Goal: Task Accomplishment & Management: Complete application form

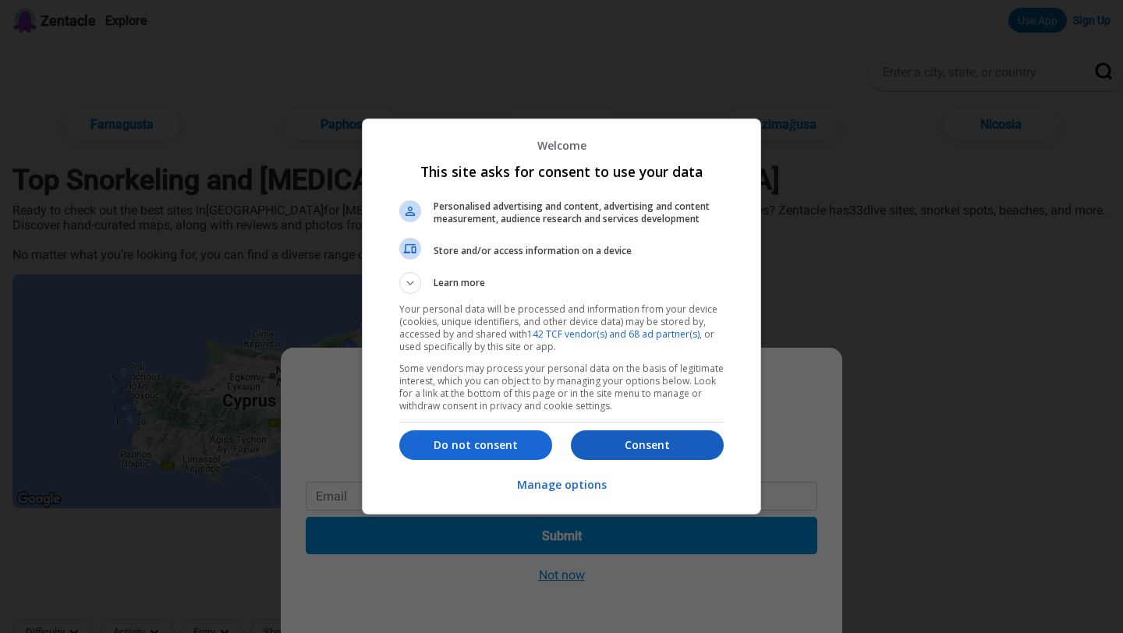
click at [654, 441] on p "Consent" at bounding box center [647, 445] width 153 height 16
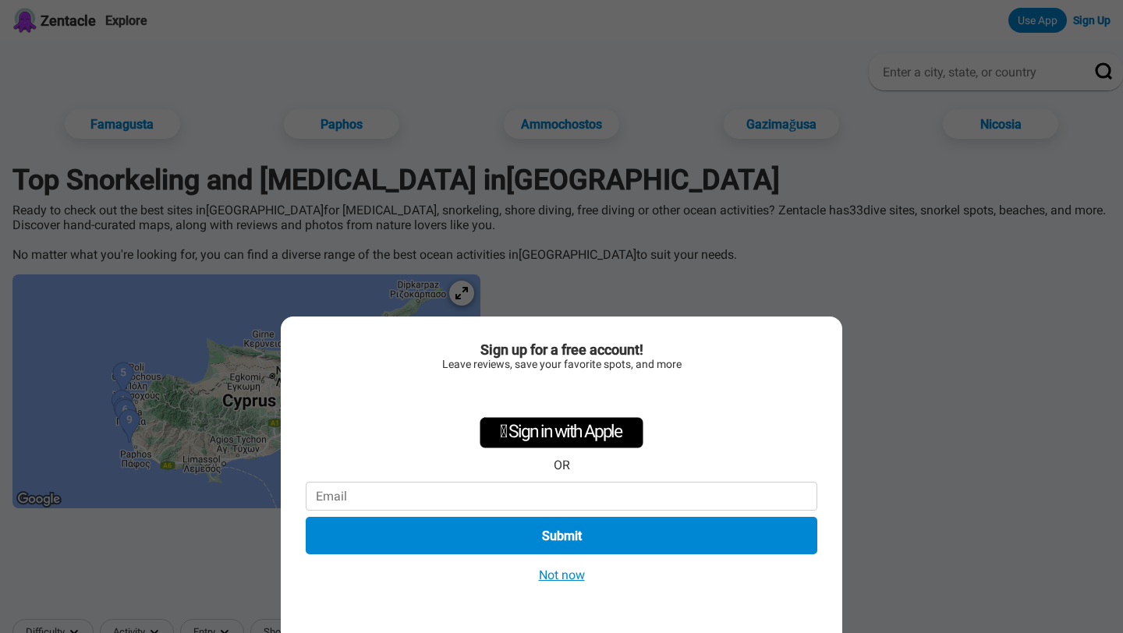
click at [881, 442] on div "Sign up for a free account! Leave reviews, save your favorite spots, and more …" at bounding box center [561, 316] width 1123 height 633
click at [562, 576] on button "Not now" at bounding box center [561, 575] width 55 height 16
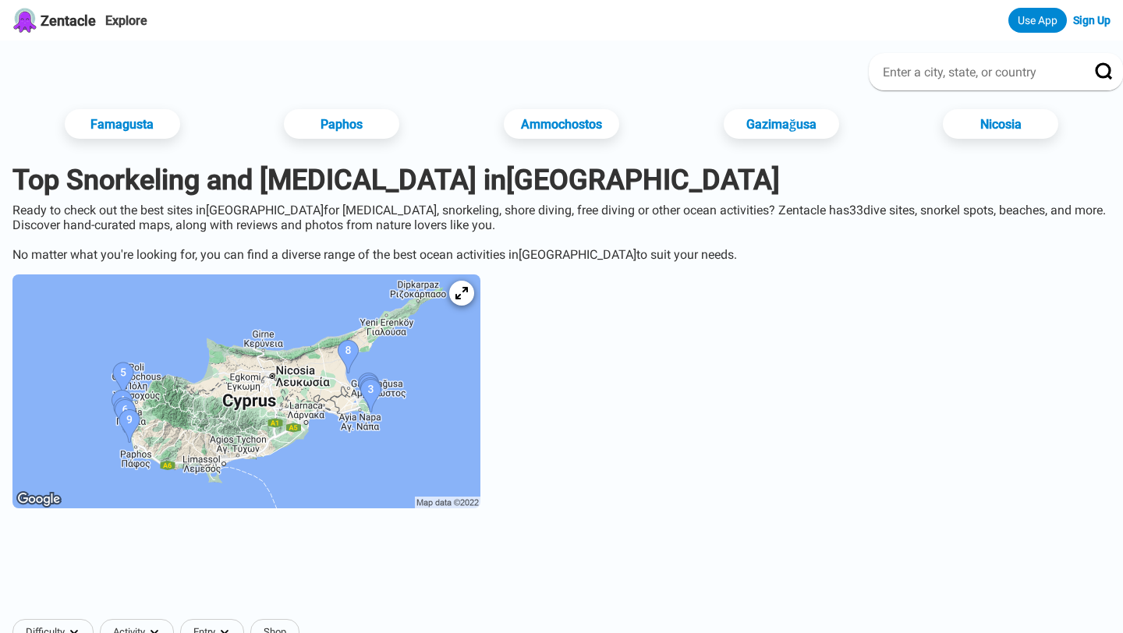
click at [1084, 25] on link "Sign Up" at bounding box center [1091, 20] width 37 height 12
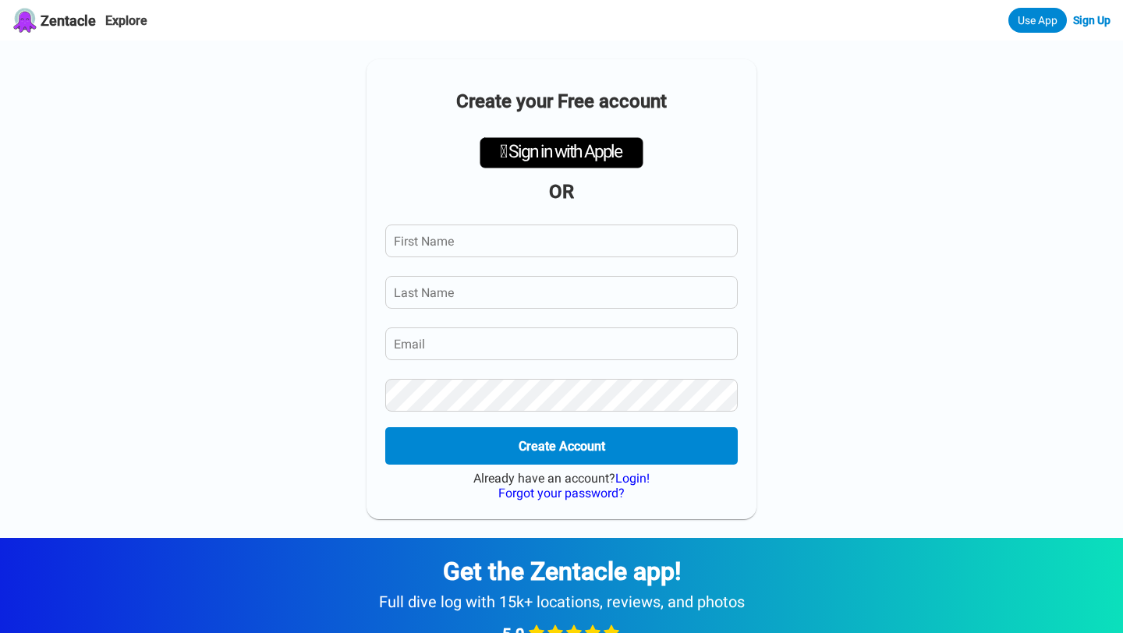
click at [643, 236] on input "First Name" at bounding box center [561, 241] width 352 height 33
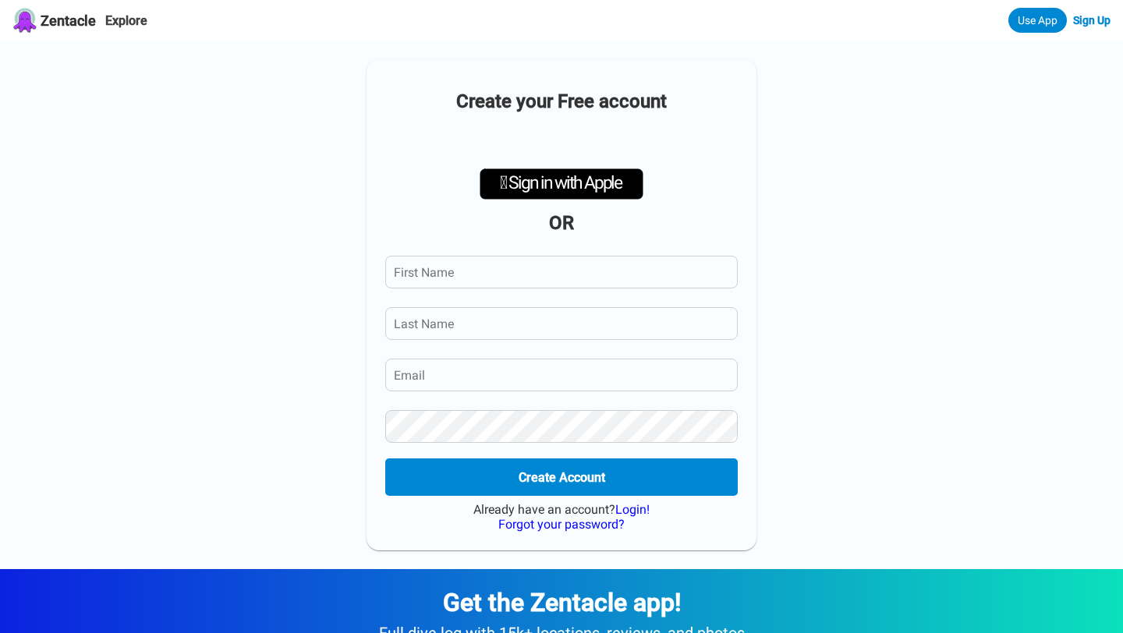
type input "Jessica"
type input "Bailey-Womack"
type input "hello@nomaddigitalco.com"
click at [575, 478] on button "Create Account" at bounding box center [561, 478] width 360 height 38
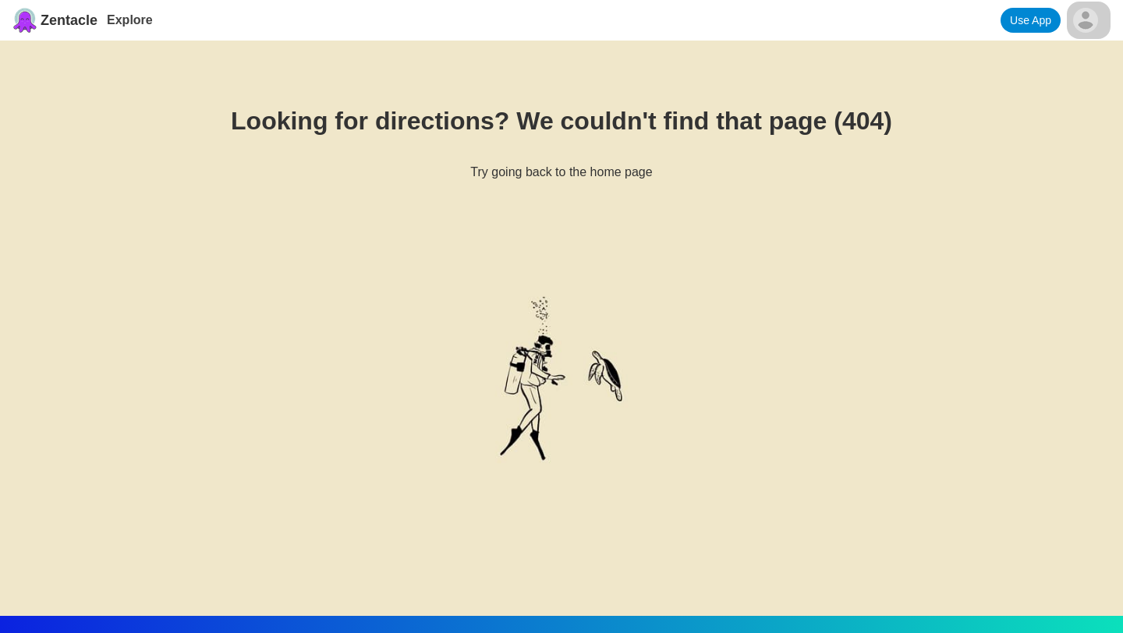
click at [1094, 23] on html "Zentacle Explore Use App Looking for directions? We couldn't find that page (40…" at bounding box center [561, 562] width 1123 height 1125
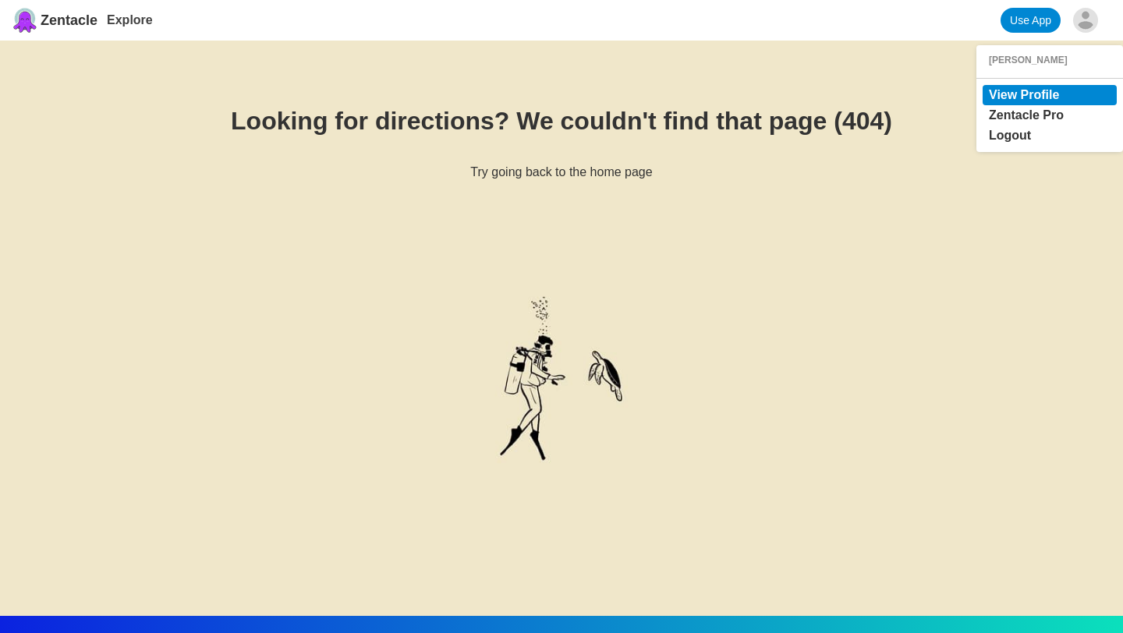
click at [1031, 97] on link "View Profile" at bounding box center [1024, 94] width 70 height 13
click at [1050, 94] on link "View Profile" at bounding box center [1024, 94] width 70 height 13
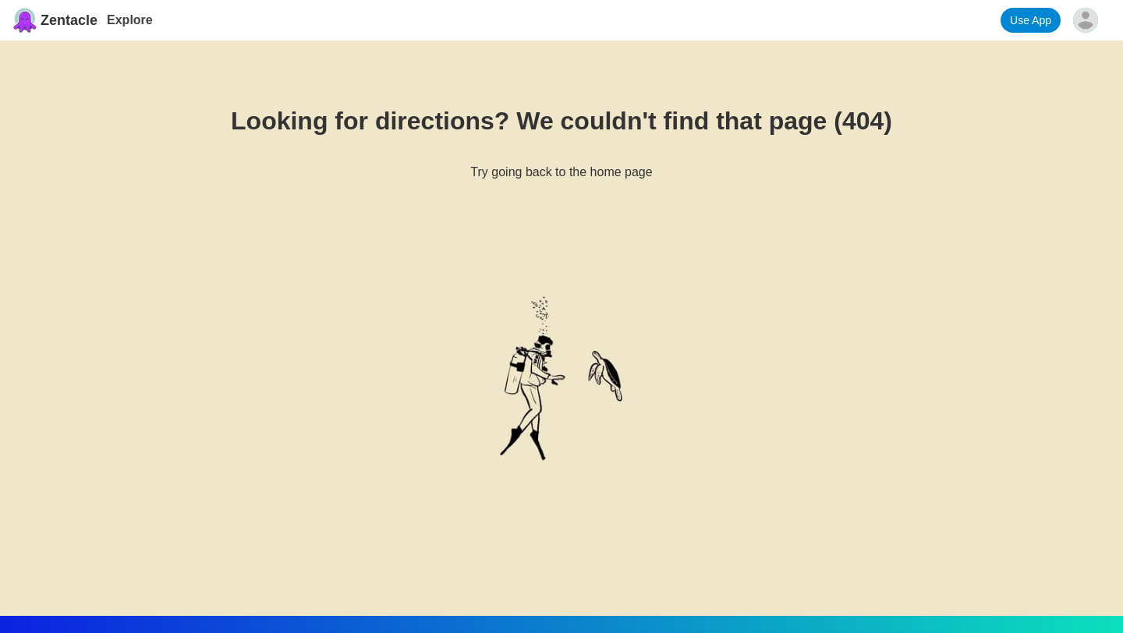
click at [1004, 18] on link "Use App" at bounding box center [1031, 20] width 60 height 25
click at [1085, 19] on html "Zentacle Explore Use App Looking for directions? We couldn't find that page (40…" at bounding box center [561, 539] width 1123 height 1078
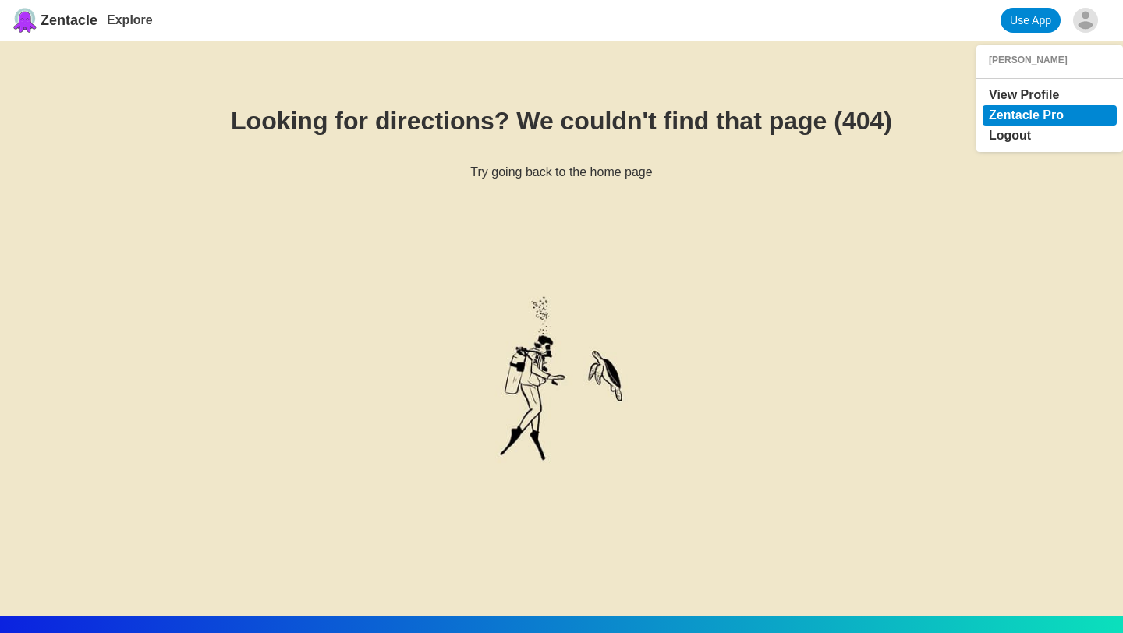
click at [1020, 118] on link "Zentacle Pro" at bounding box center [1026, 114] width 75 height 13
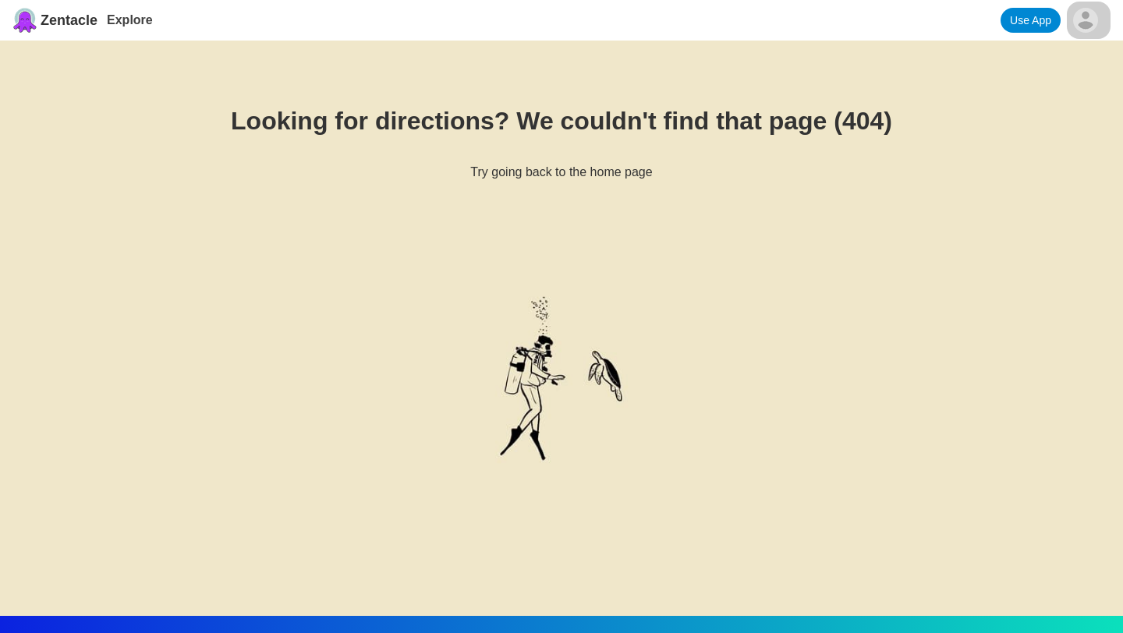
click at [1081, 20] on html "Zentacle Explore Use App Looking for directions? We couldn't find that page (40…" at bounding box center [561, 539] width 1123 height 1078
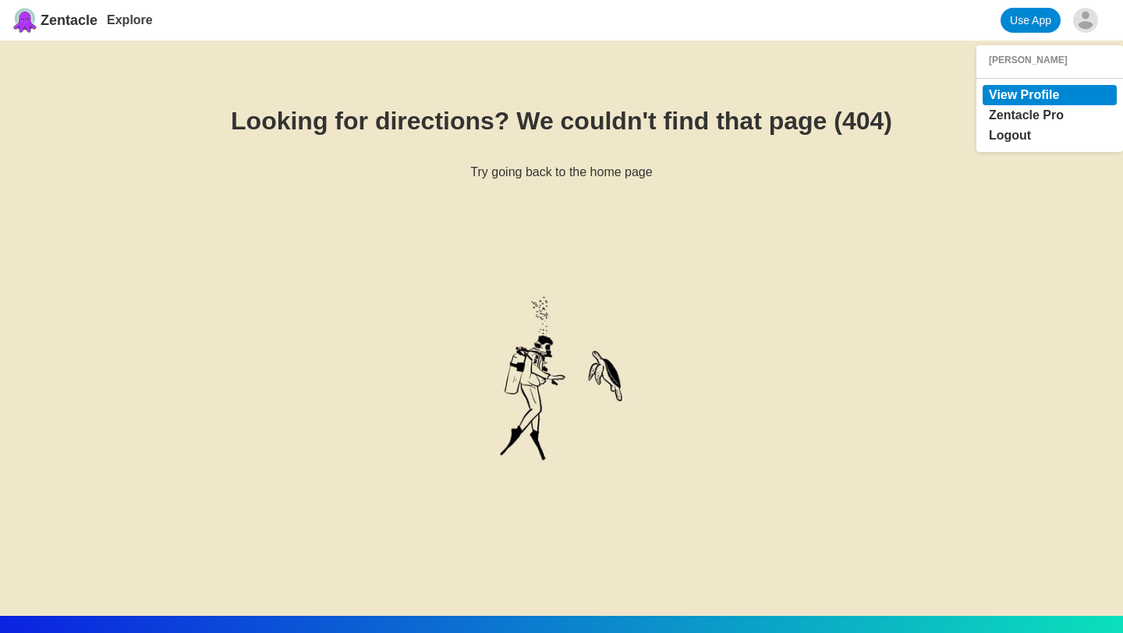
click at [1036, 97] on link "View Profile" at bounding box center [1024, 94] width 70 height 13
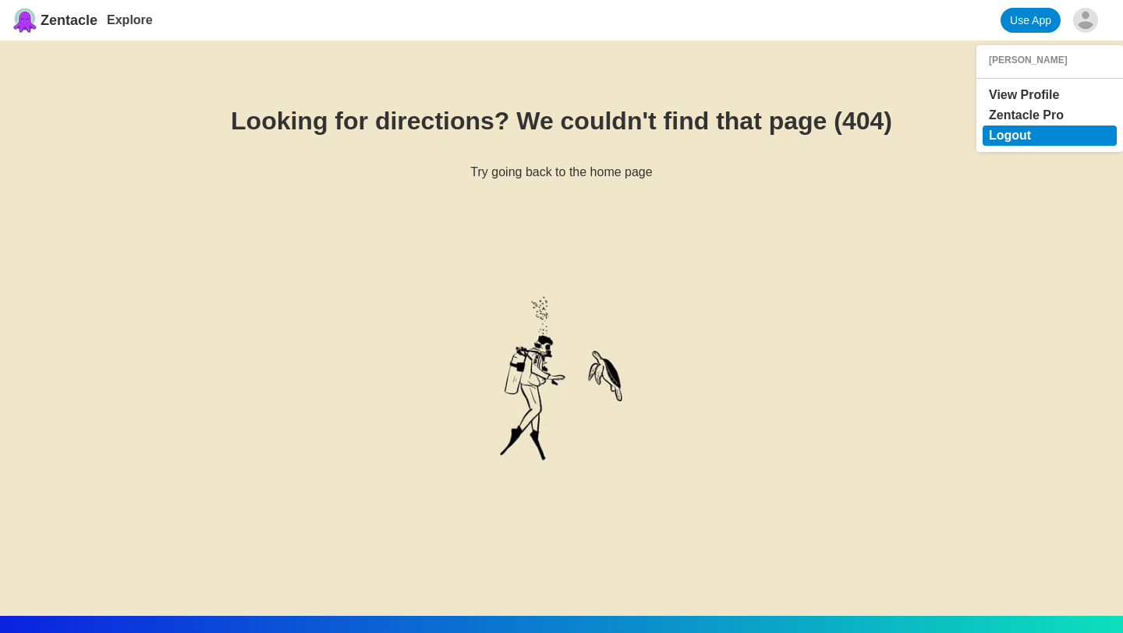
click at [1021, 143] on div "Logout" at bounding box center [1050, 136] width 134 height 20
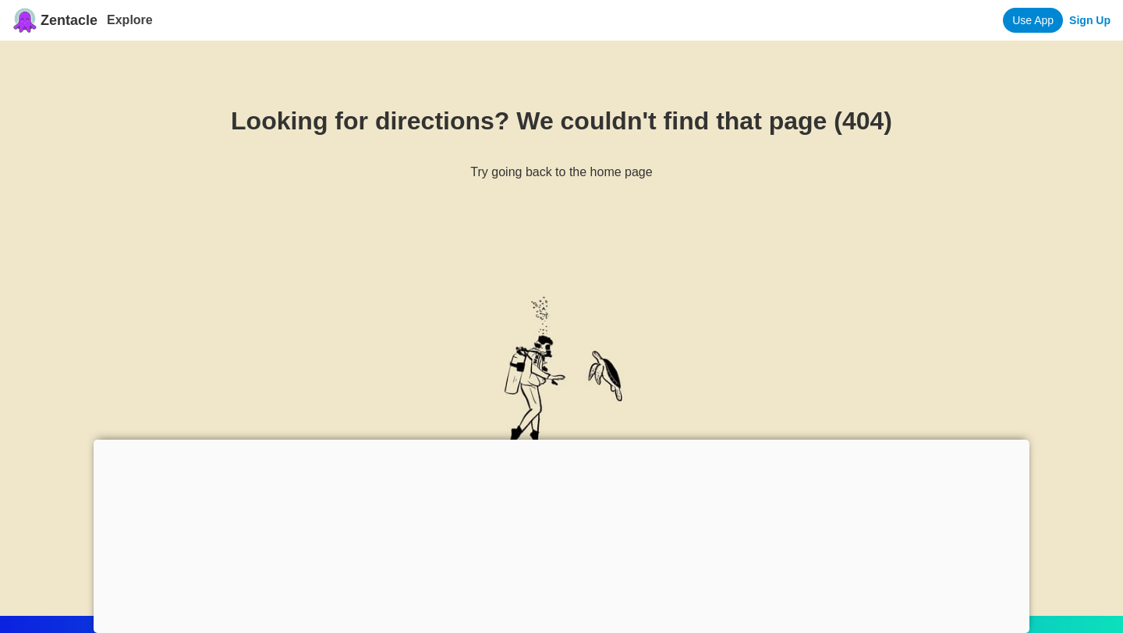
click at [1082, 17] on link "Sign Up" at bounding box center [1089, 20] width 41 height 12
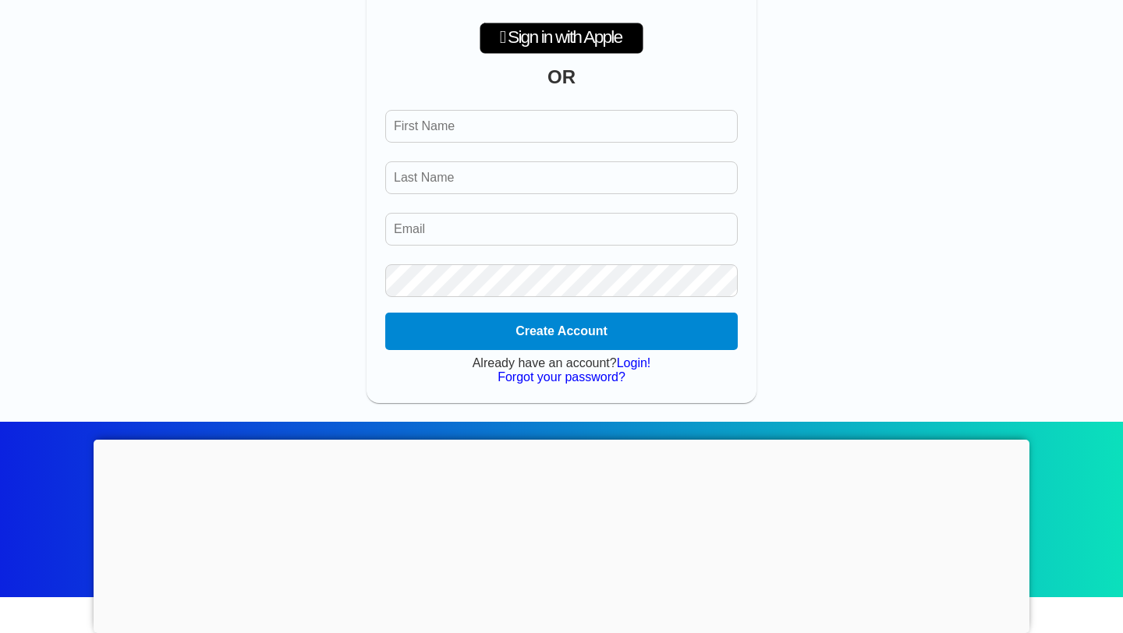
scroll to position [225, 0]
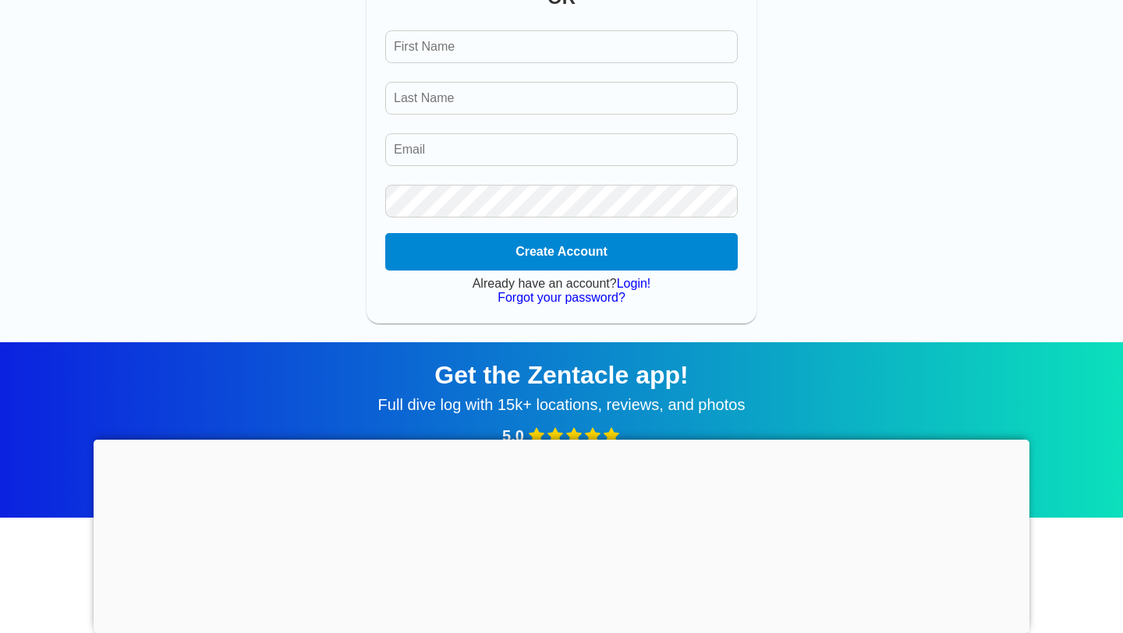
click at [635, 285] on link "Login!" at bounding box center [634, 283] width 34 height 13
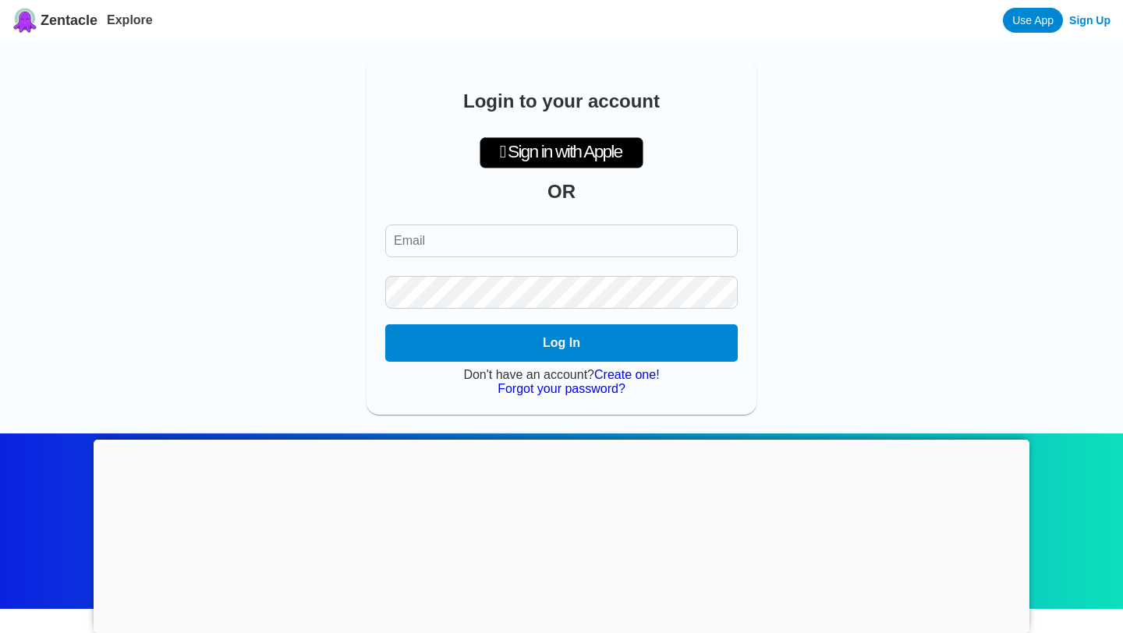
click at [584, 236] on input "Email" at bounding box center [561, 241] width 352 height 33
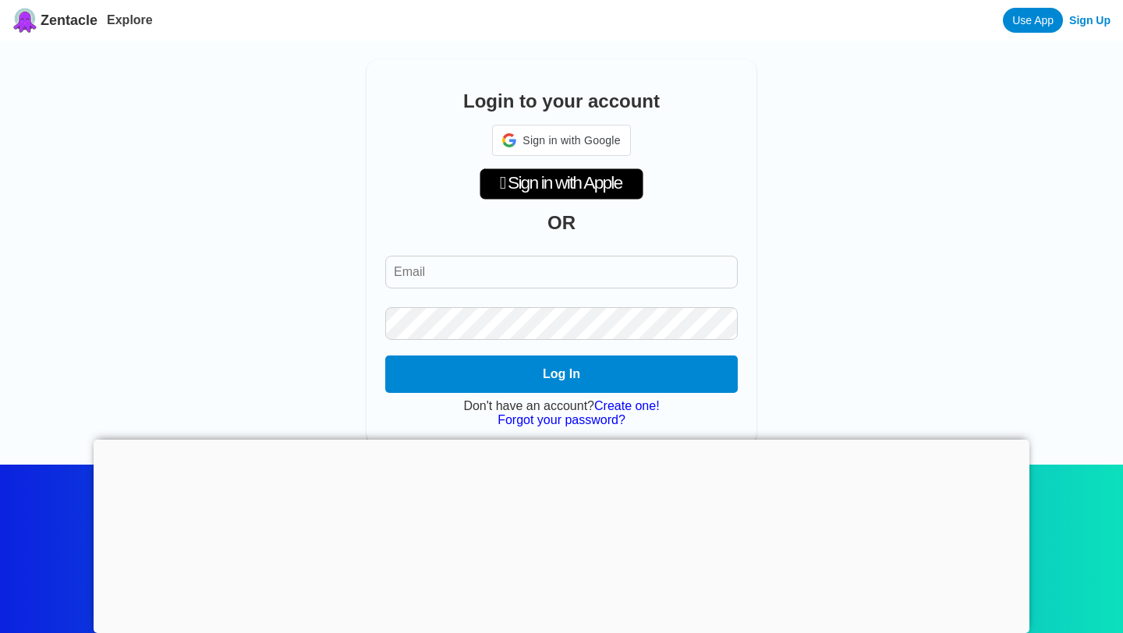
type input "[EMAIL_ADDRESS][DOMAIN_NAME]"
click at [597, 391] on button "Log In" at bounding box center [561, 375] width 360 height 38
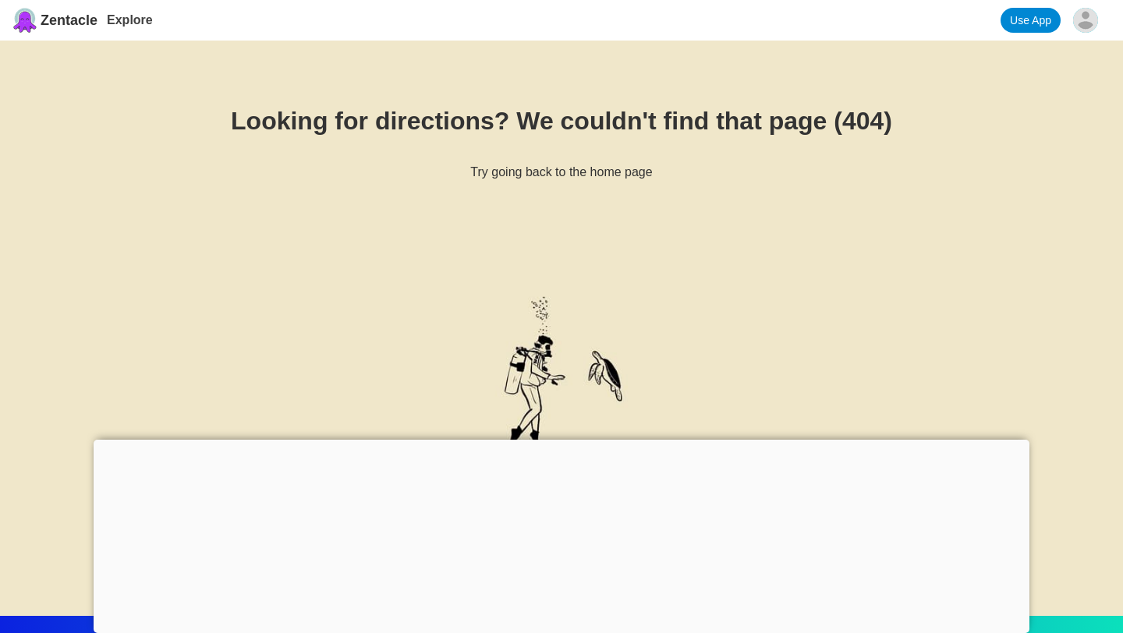
click at [564, 440] on div at bounding box center [562, 440] width 936 height 0
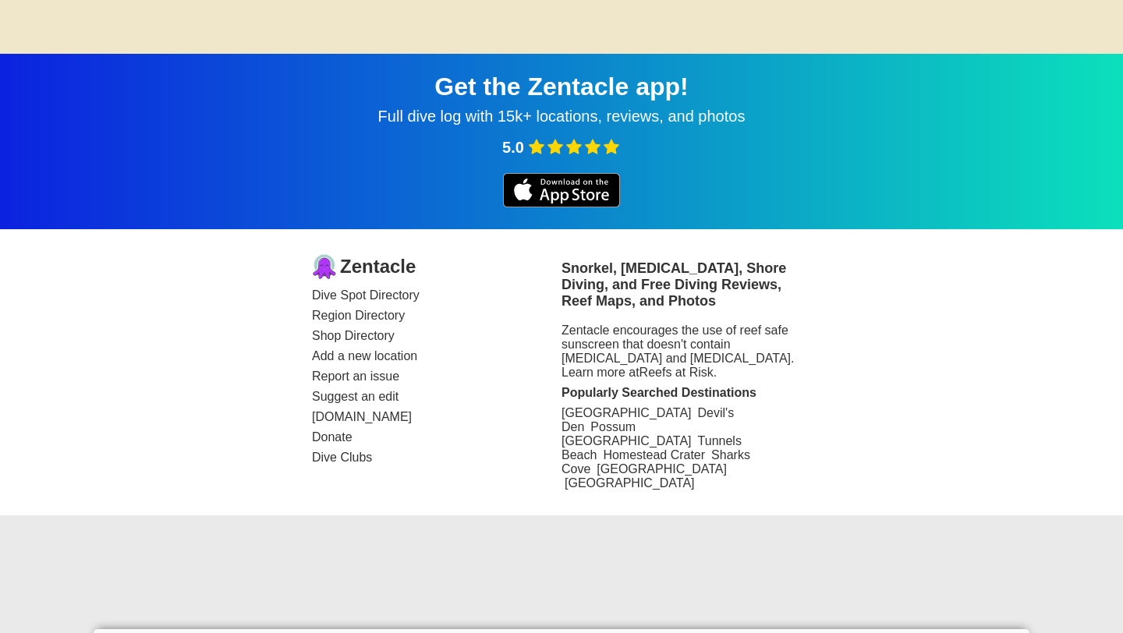
scroll to position [569, 0]
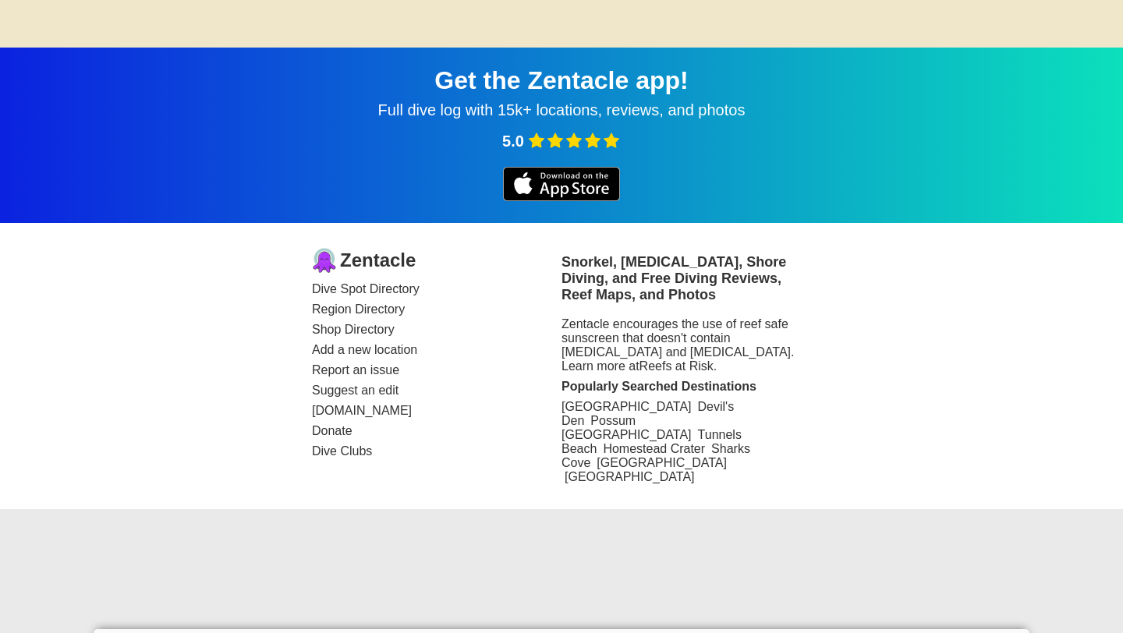
click at [398, 293] on link "Dive Spot Directory" at bounding box center [437, 289] width 250 height 14
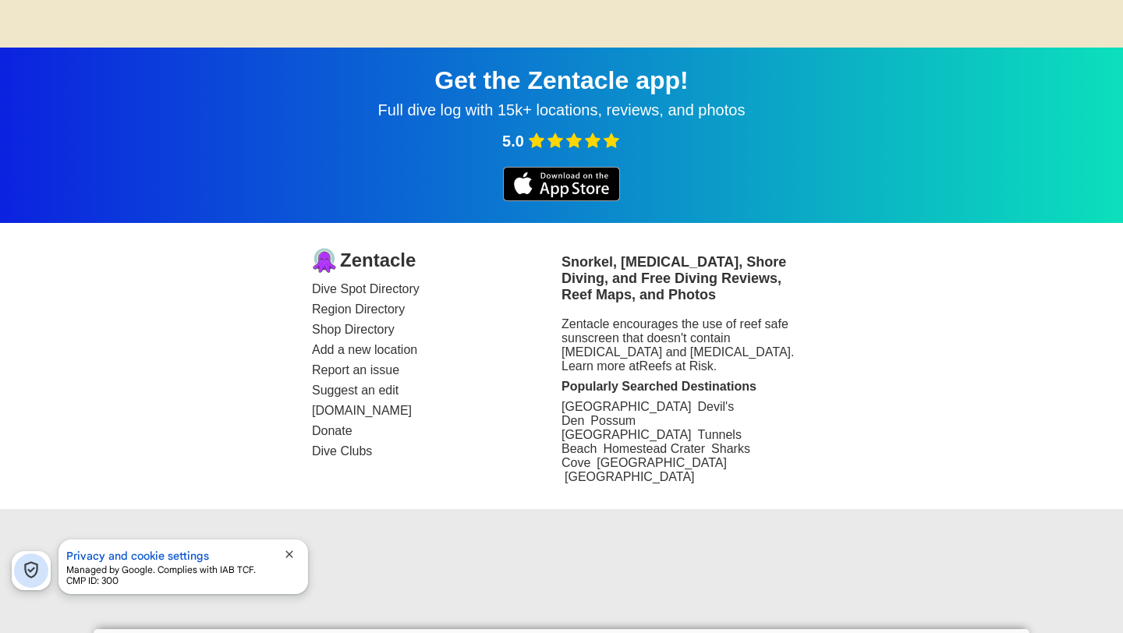
scroll to position [643, 0]
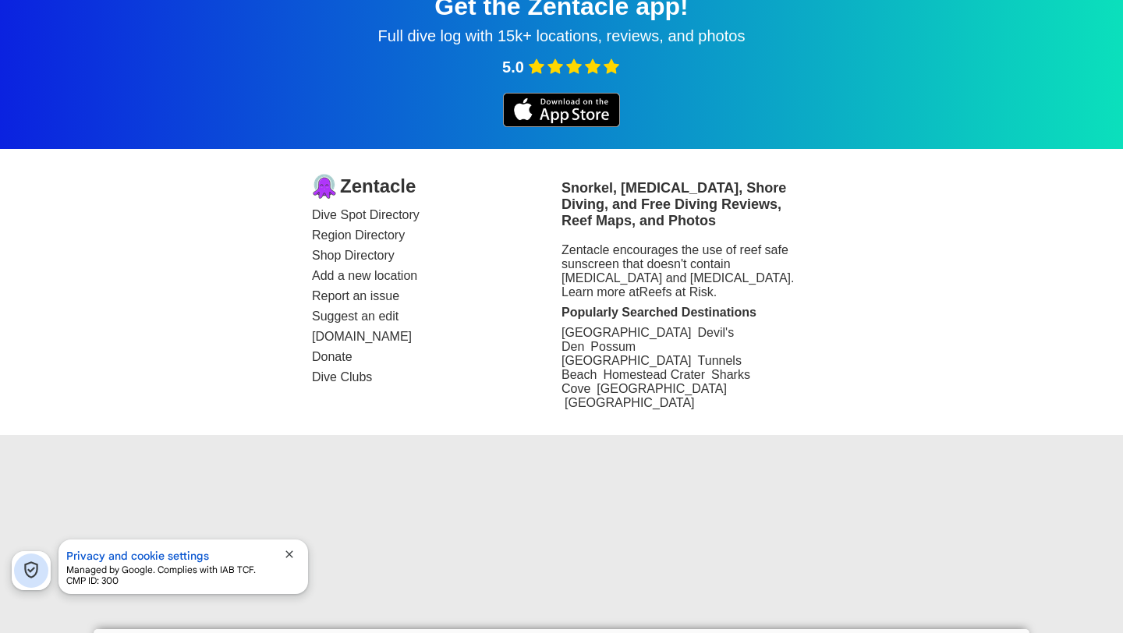
click at [376, 274] on link "Add a new location" at bounding box center [437, 276] width 250 height 14
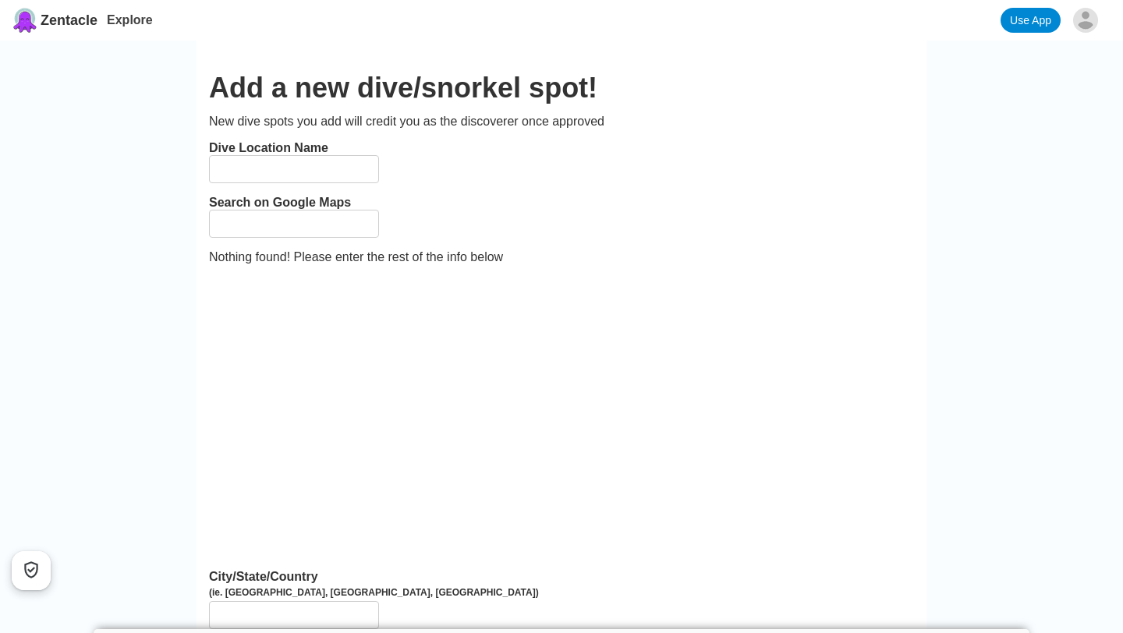
click at [293, 170] on input at bounding box center [294, 169] width 170 height 28
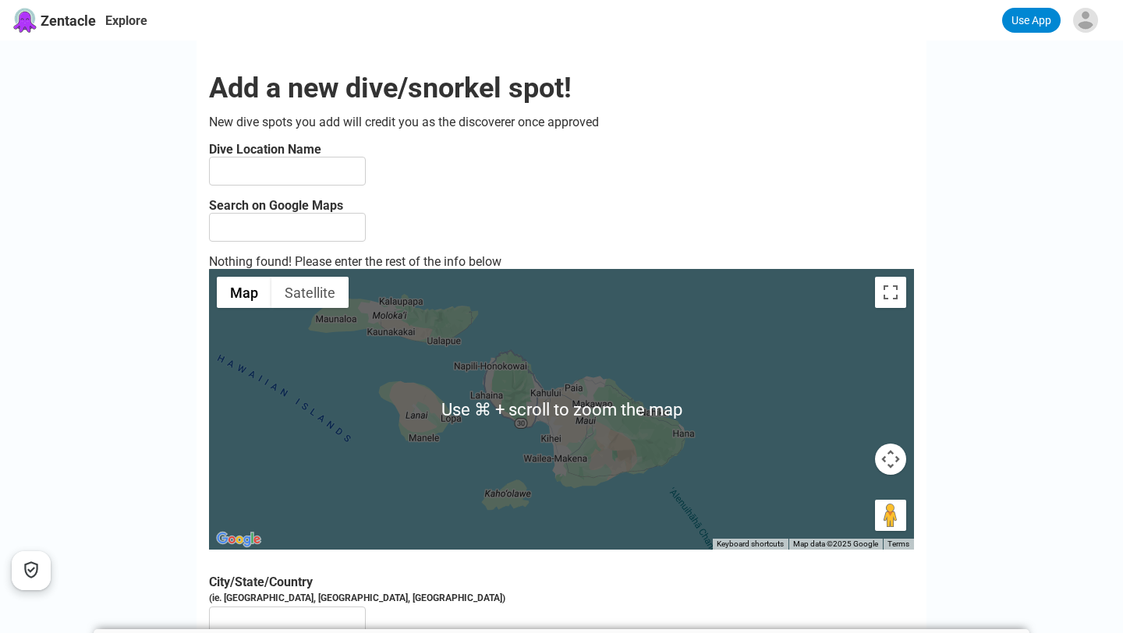
scroll to position [643, 0]
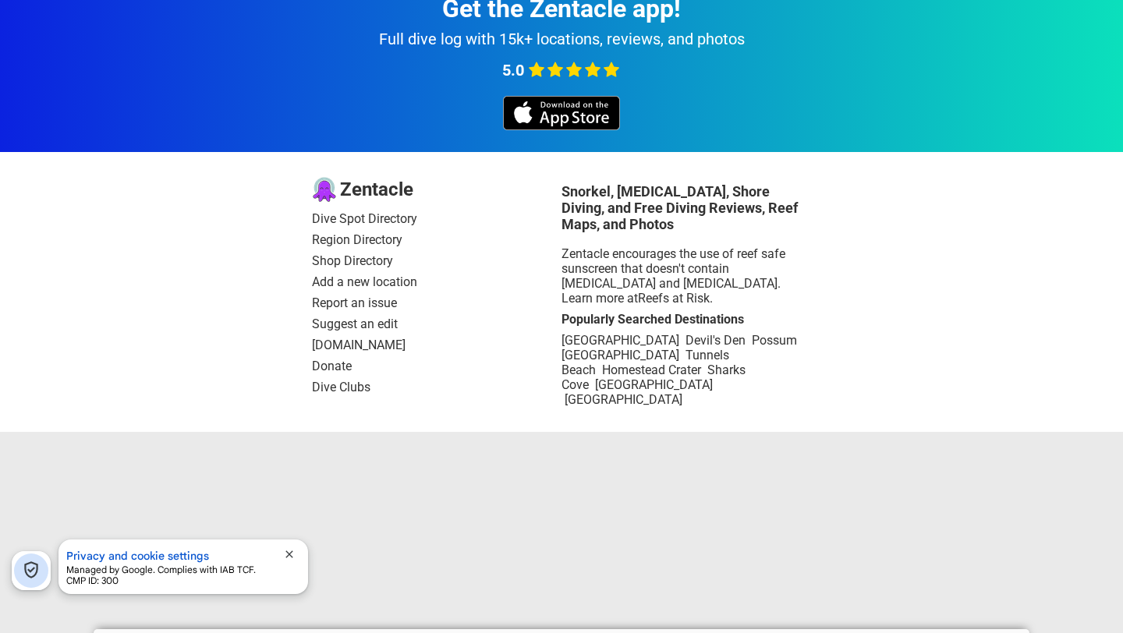
click at [372, 261] on link "Shop Directory" at bounding box center [437, 260] width 250 height 15
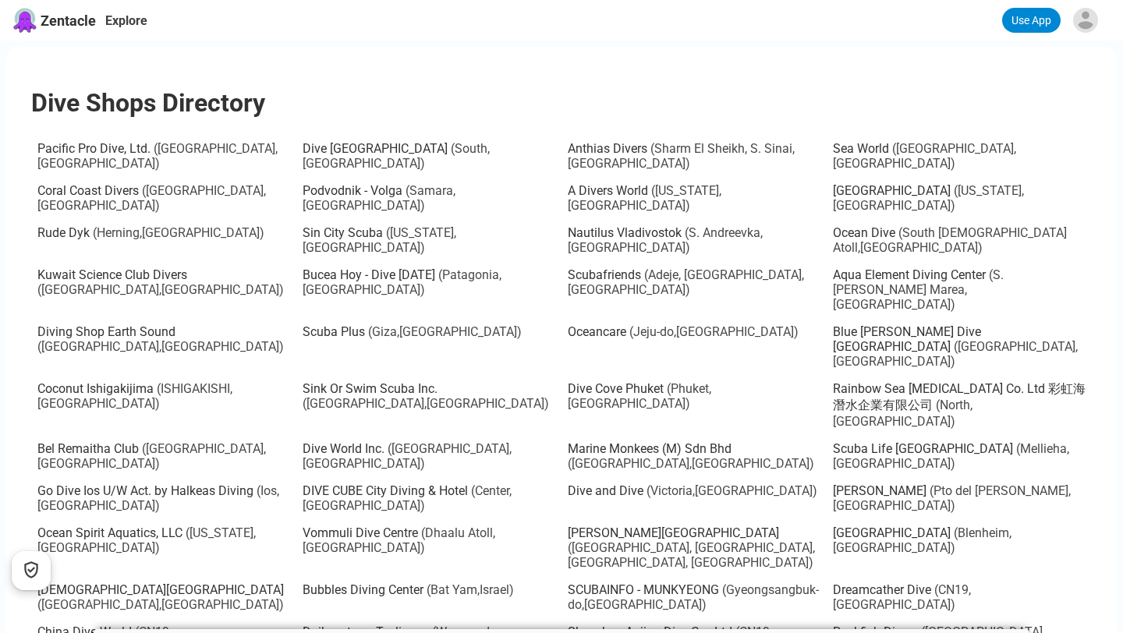
scroll to position [643, 0]
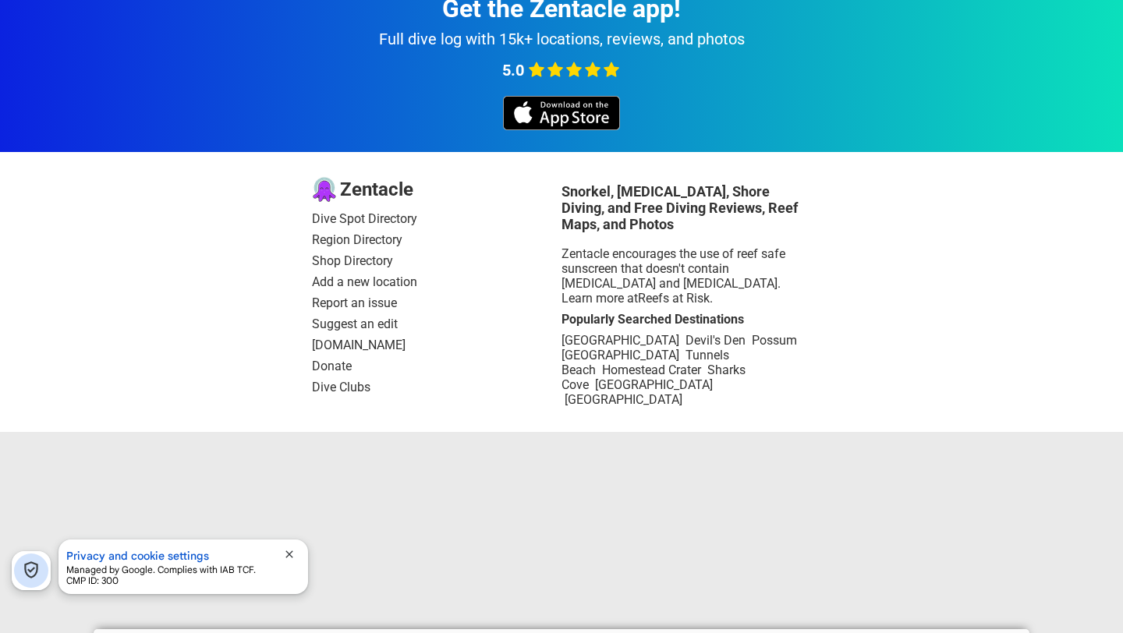
click at [354, 385] on link "Dive Clubs" at bounding box center [437, 387] width 250 height 15
